Goal: Task Accomplishment & Management: Use online tool/utility

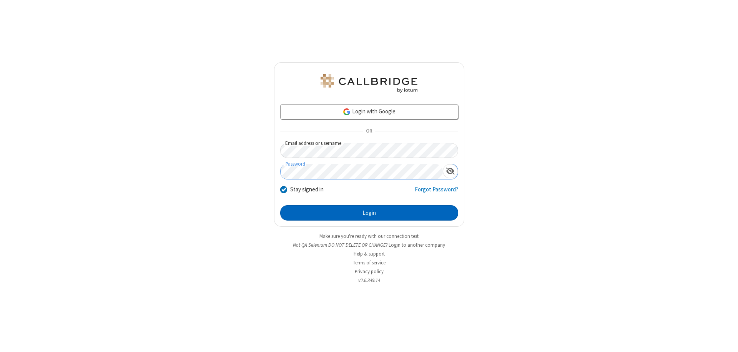
click at [369, 213] on button "Login" at bounding box center [369, 212] width 178 height 15
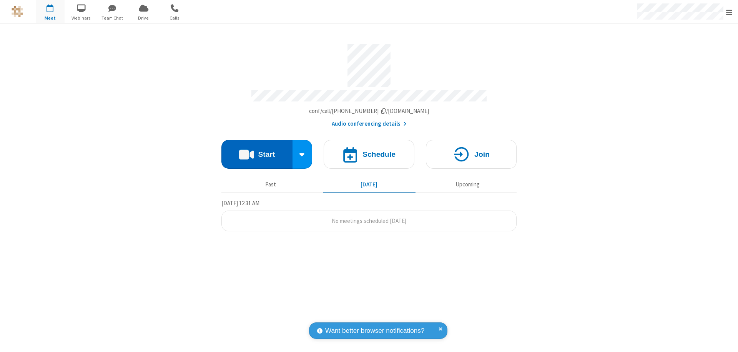
click at [257, 151] on button "Start" at bounding box center [256, 154] width 71 height 29
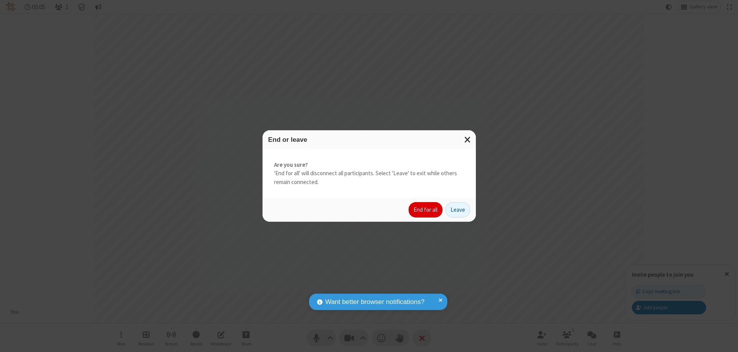
click at [426, 210] on button "End for all" at bounding box center [425, 209] width 34 height 15
